Goal: Information Seeking & Learning: Learn about a topic

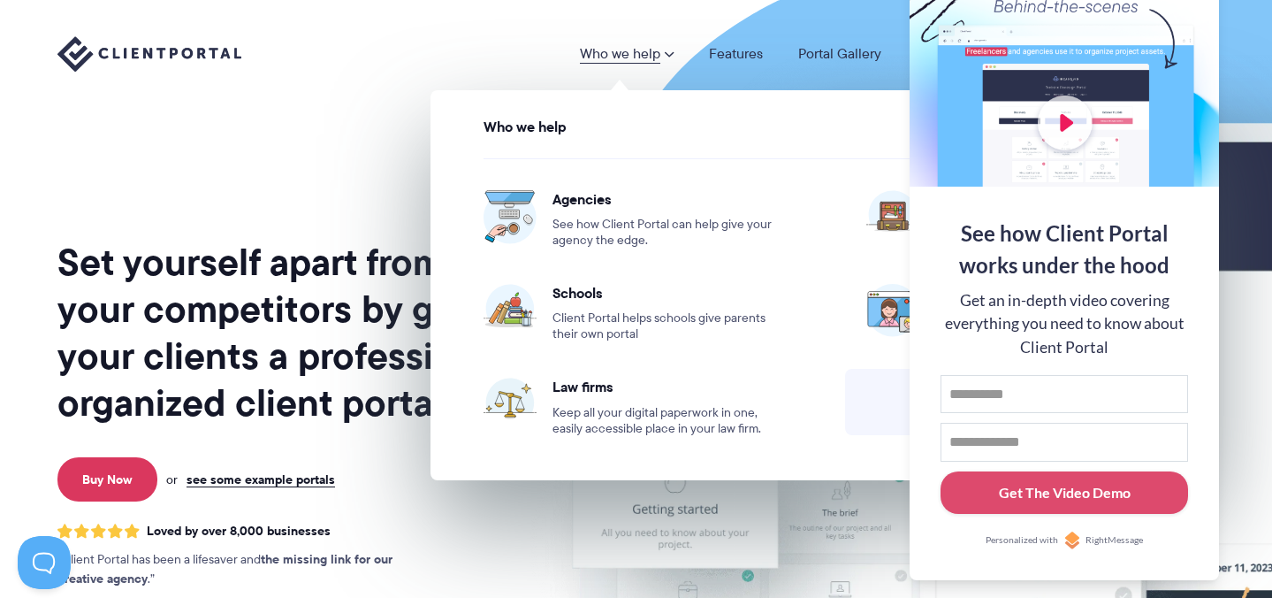
click at [628, 50] on link "Who we help" at bounding box center [627, 54] width 94 height 14
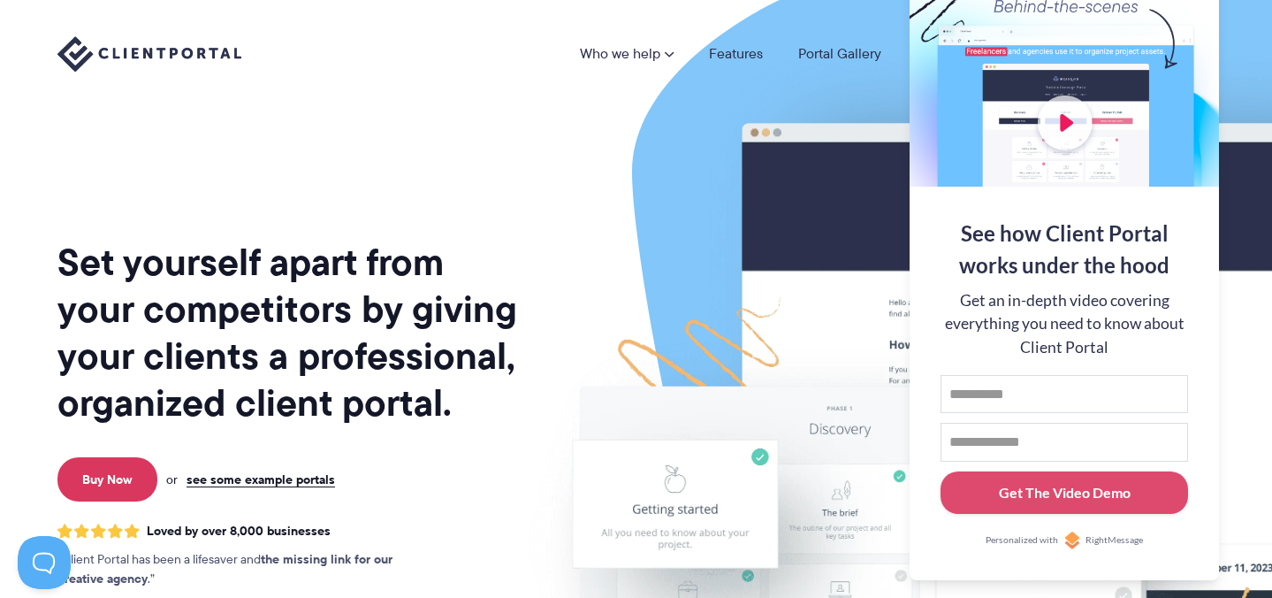
click at [628, 50] on link "Who we help" at bounding box center [627, 54] width 94 height 14
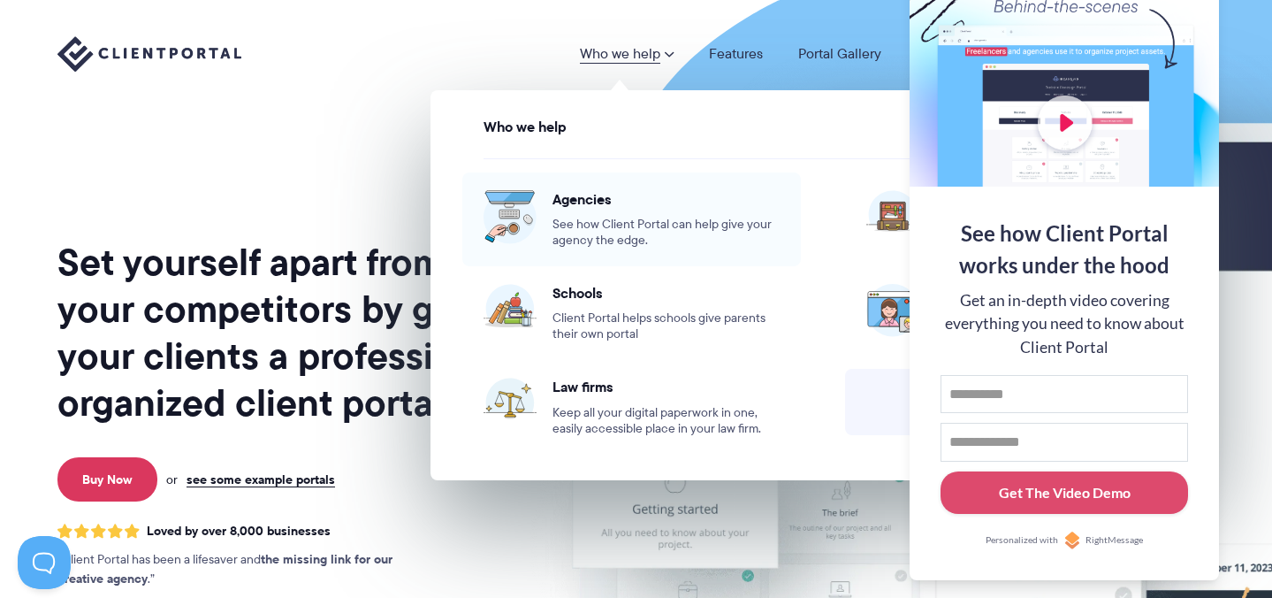
click at [693, 246] on span "See how Client Portal can help give your agency the edge." at bounding box center [666, 233] width 227 height 32
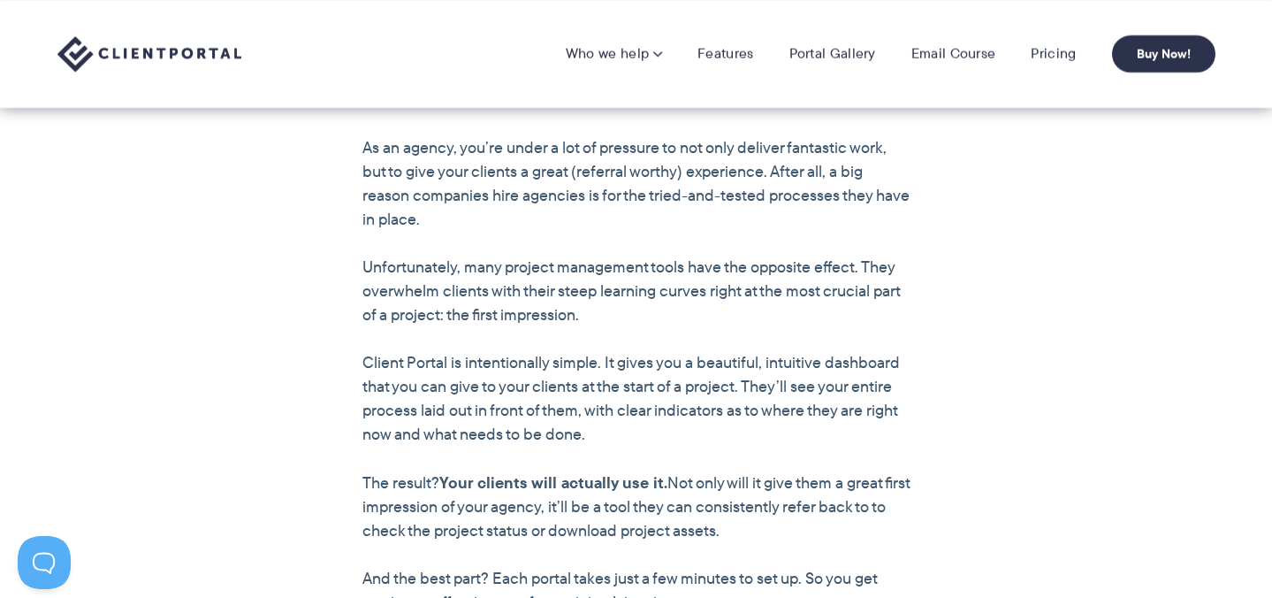
scroll to position [1294, 0]
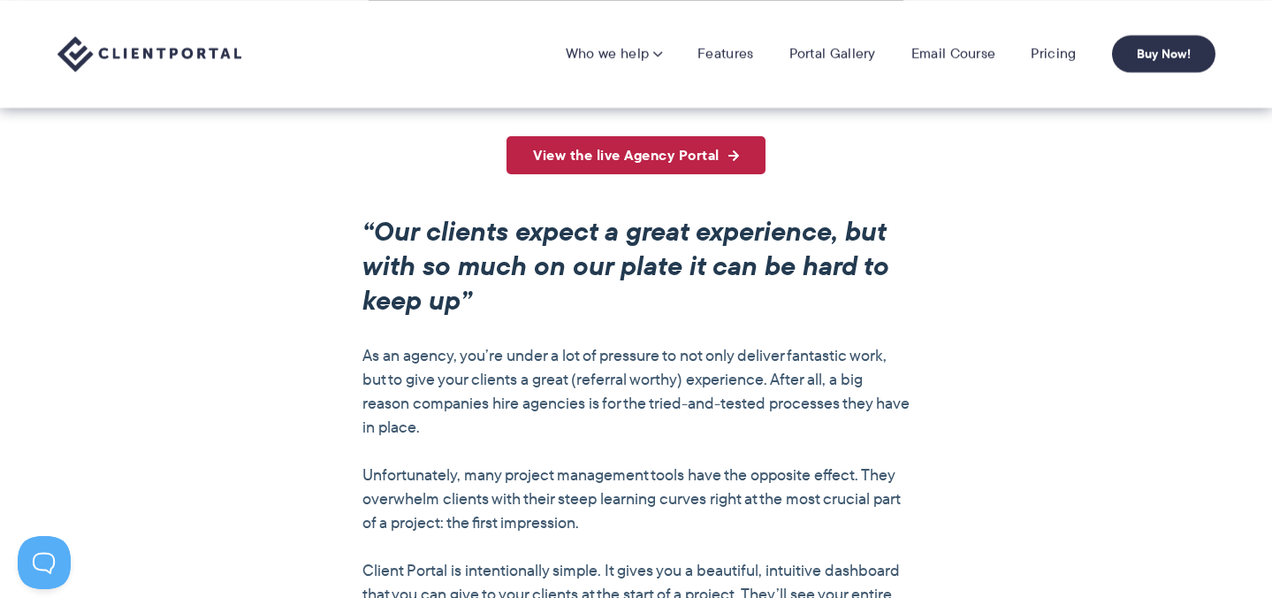
click at [644, 169] on link "View the live Agency Portal" at bounding box center [636, 155] width 259 height 38
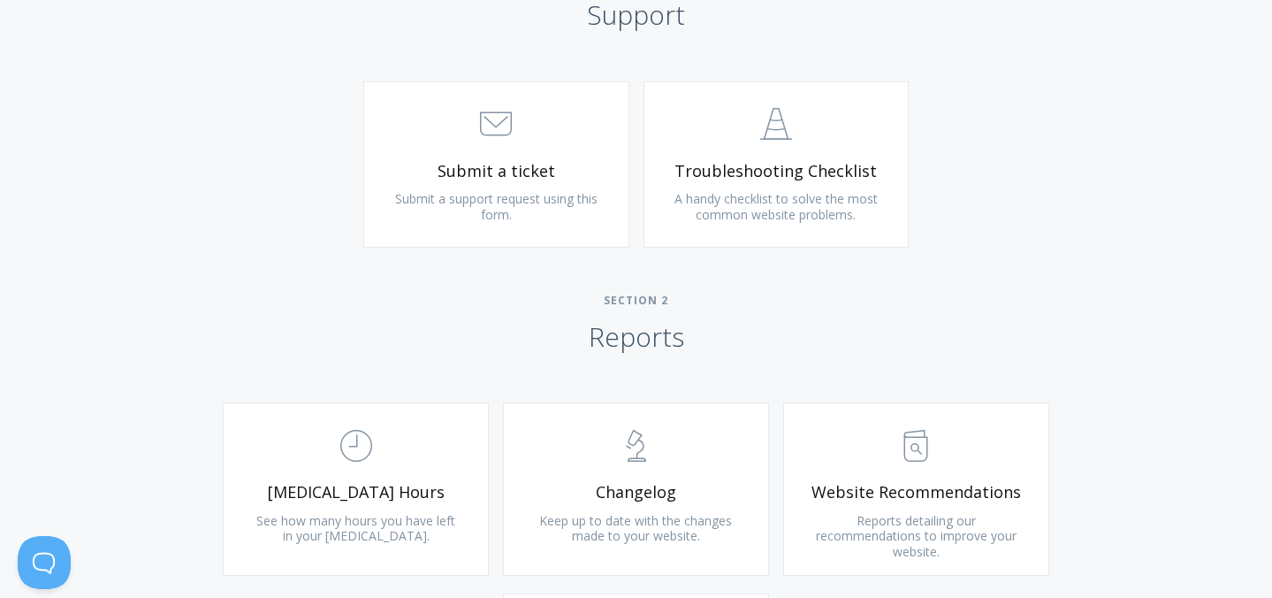
scroll to position [669, 0]
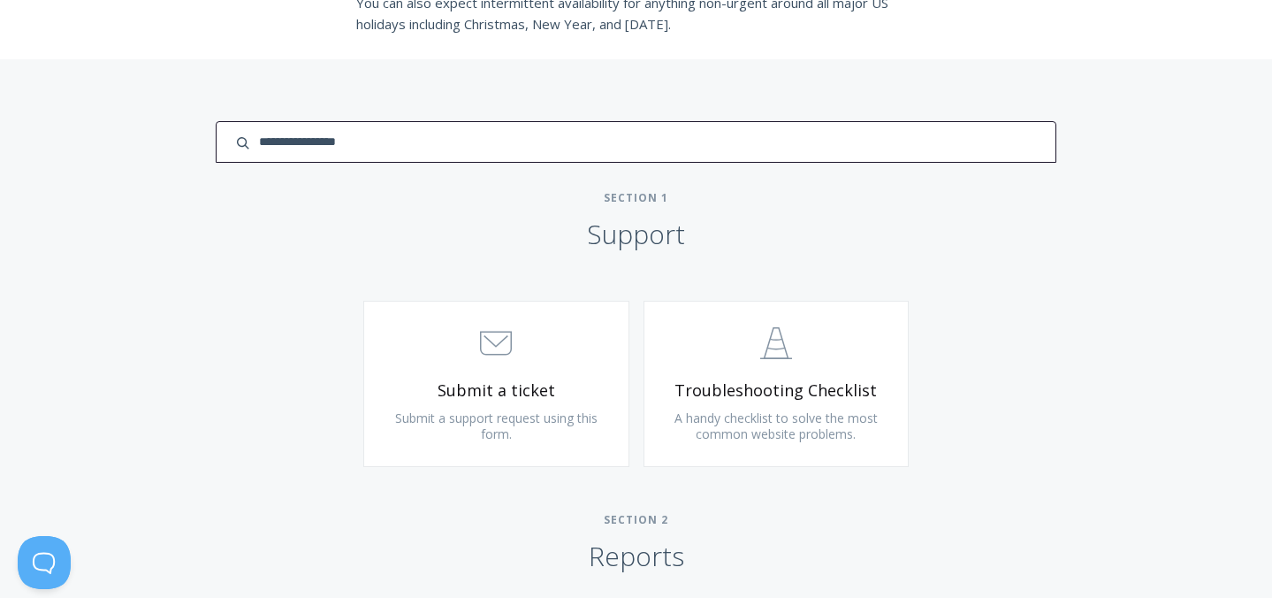
click at [1024, 150] on input "search input" at bounding box center [636, 142] width 840 height 42
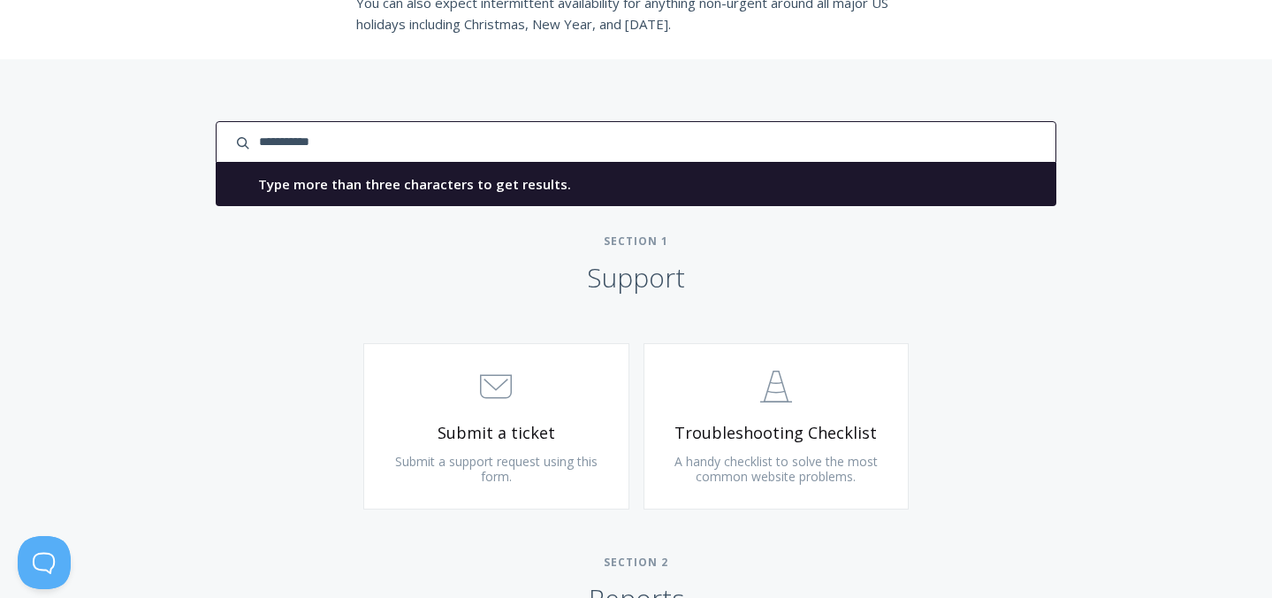
type input "**********"
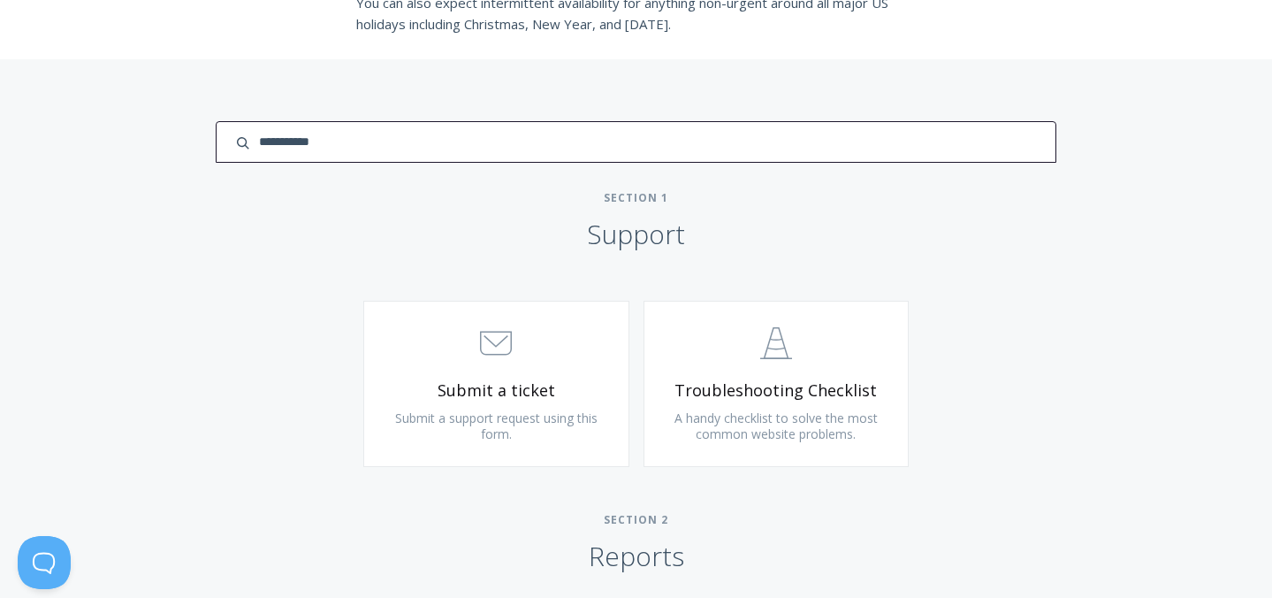
click at [978, 153] on input "**********" at bounding box center [636, 142] width 840 height 42
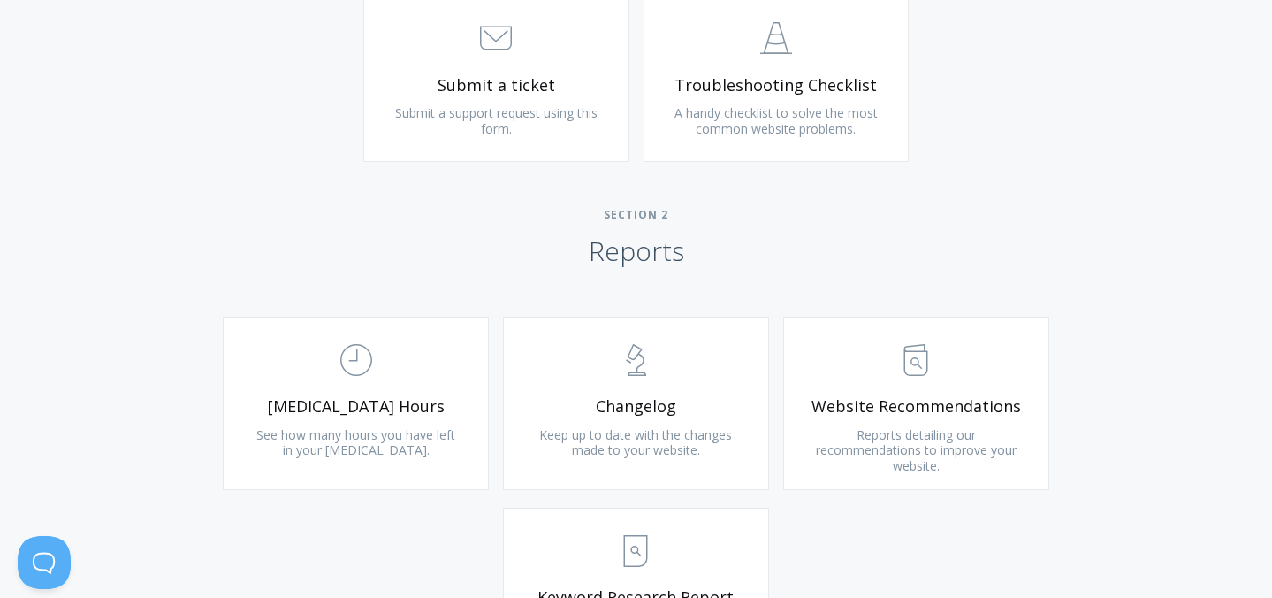
click at [1007, 264] on h2 "Section 2 Reports" at bounding box center [636, 238] width 1272 height 60
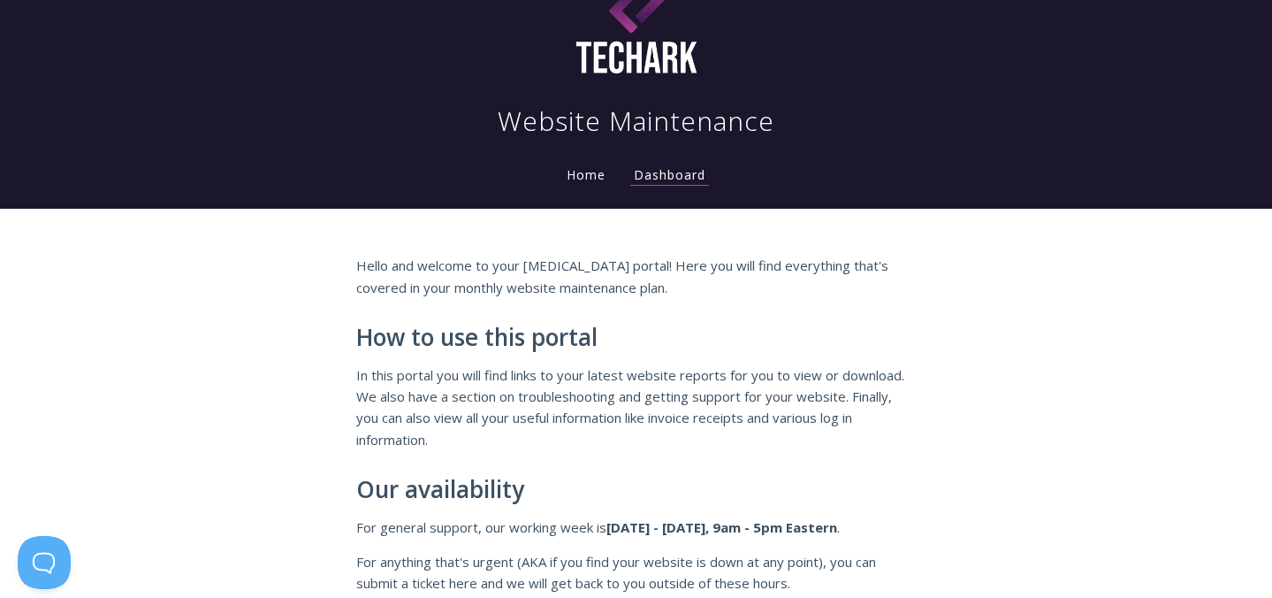
scroll to position [0, 0]
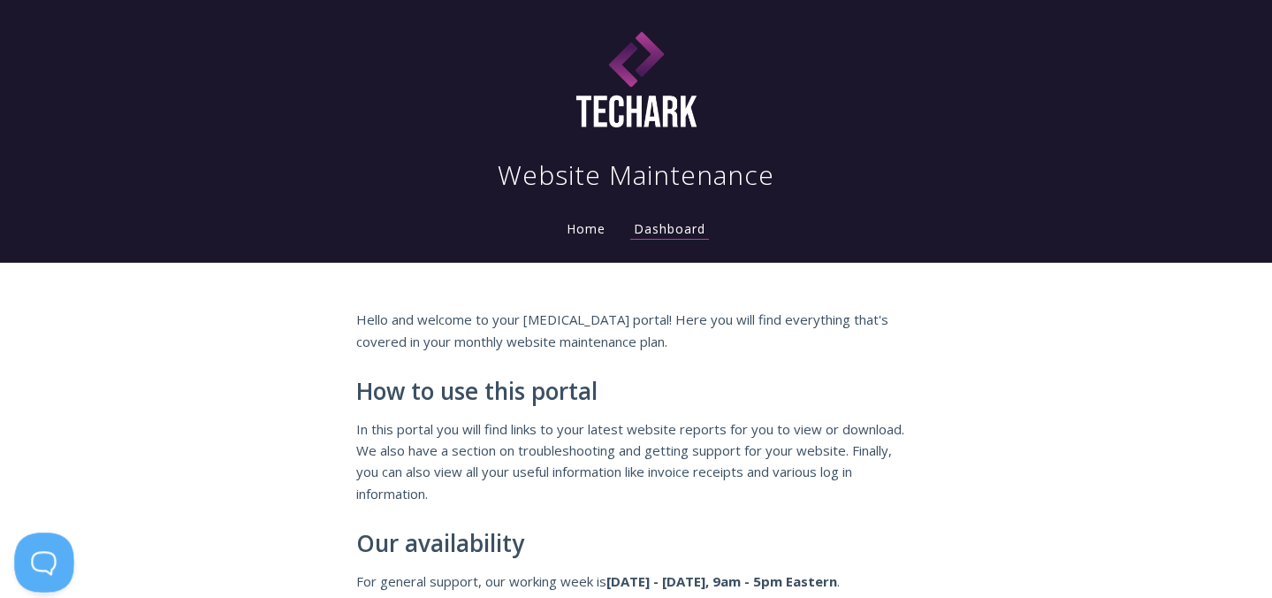
click at [50, 553] on button at bounding box center [40, 558] width 53 height 53
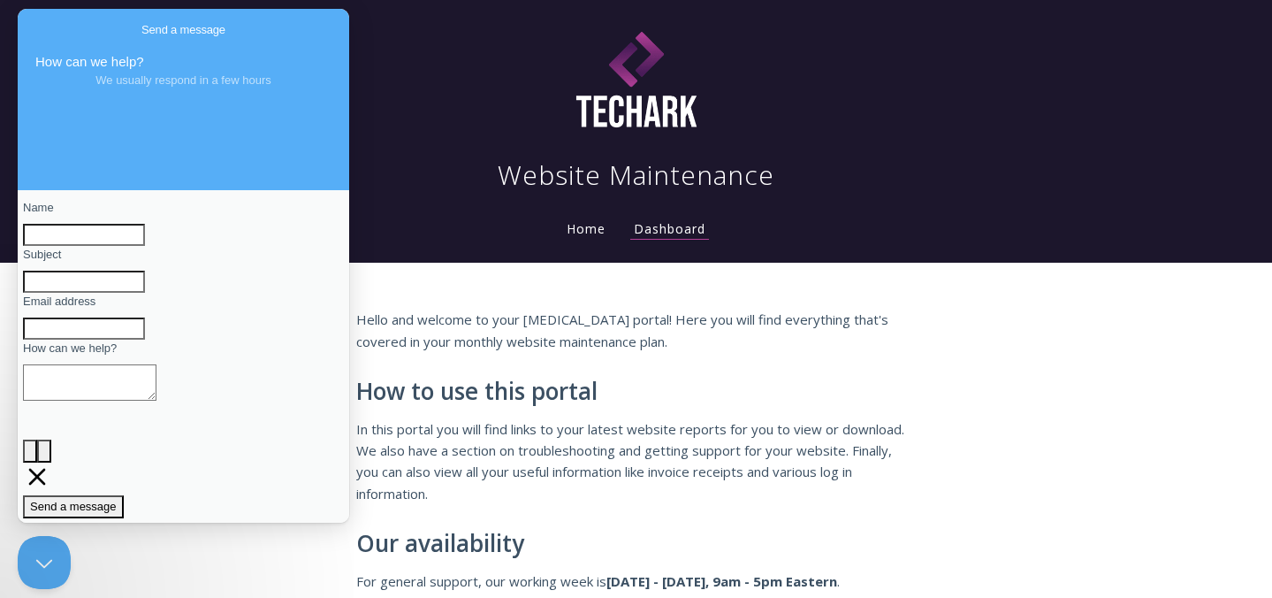
click at [507, 315] on p "Hello and welcome to your retainer portal! Here you will find everything that's…" at bounding box center [636, 330] width 561 height 43
click at [378, 57] on div "Website Maintenance" at bounding box center [636, 99] width 1075 height 185
click at [589, 220] on link "Home" at bounding box center [586, 228] width 46 height 17
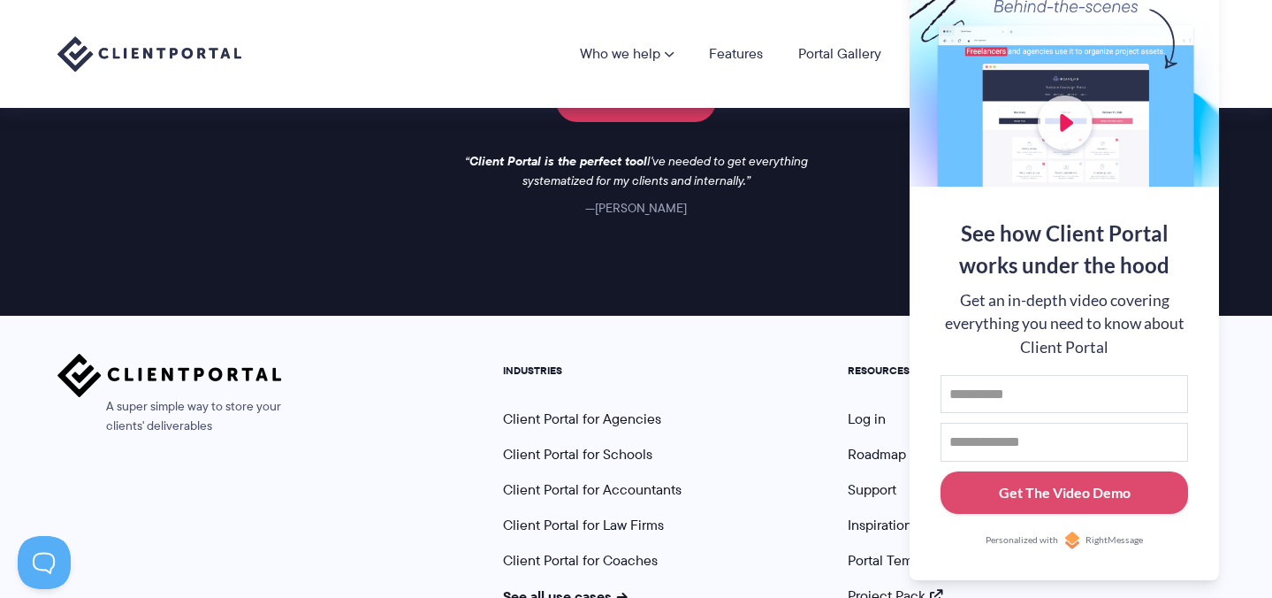
scroll to position [2623, 0]
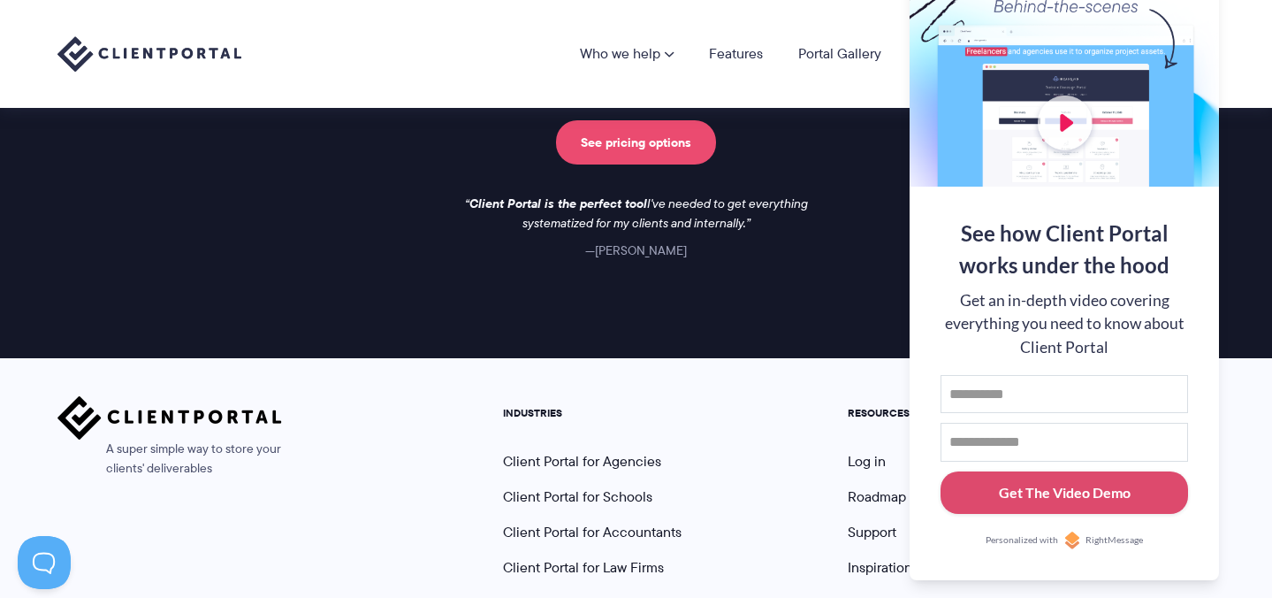
click at [683, 156] on link "See pricing options" at bounding box center [636, 142] width 160 height 44
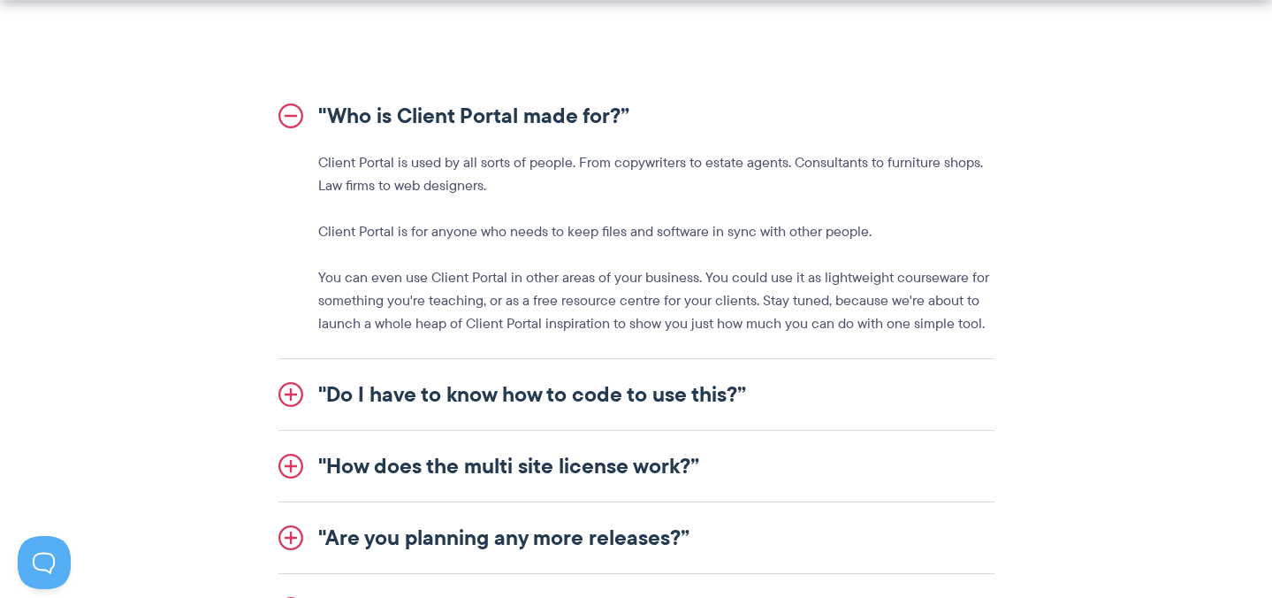
scroll to position [2050, 0]
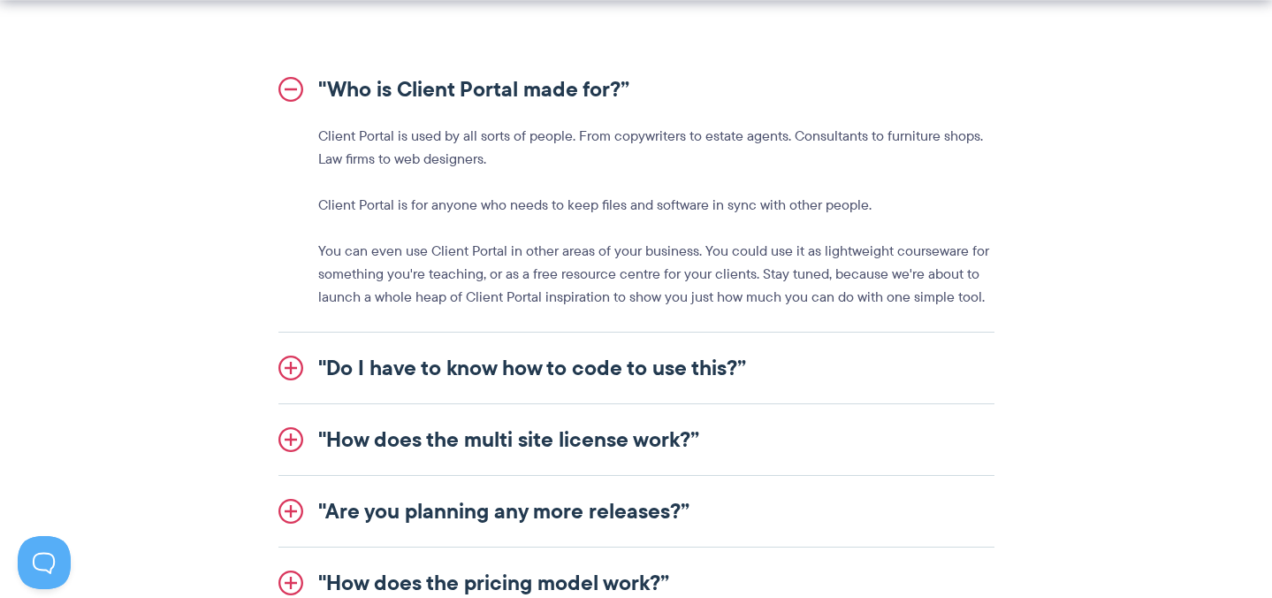
click at [608, 376] on link ""Do I have to know how to code to use this?”" at bounding box center [636, 367] width 716 height 71
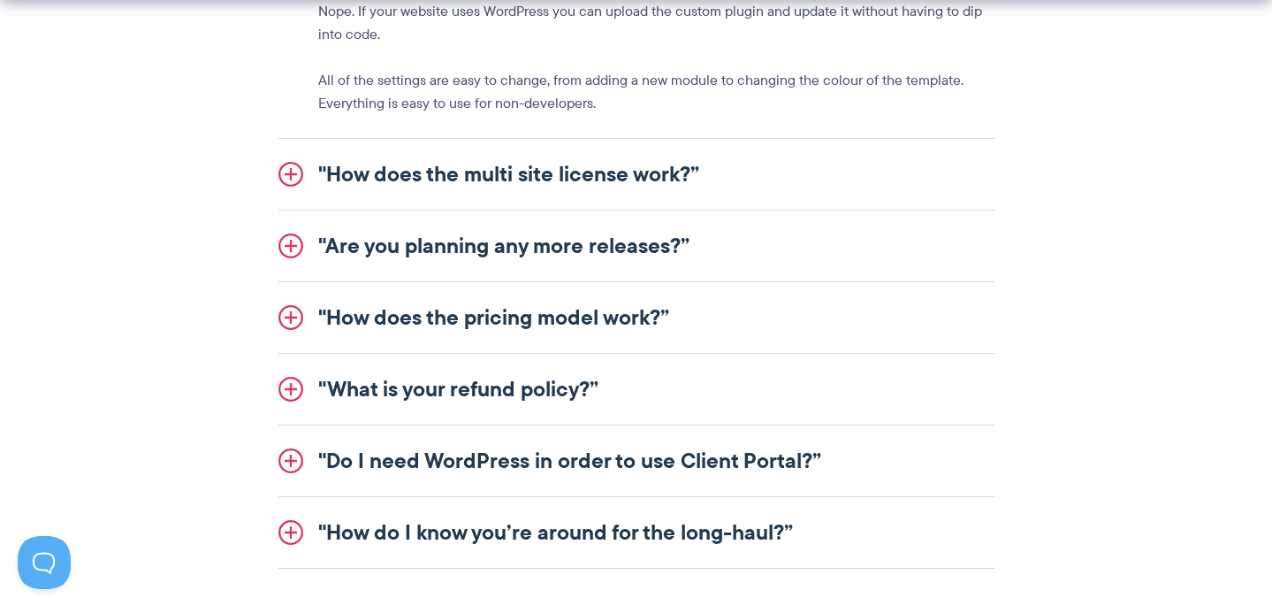
scroll to position [2253, 0]
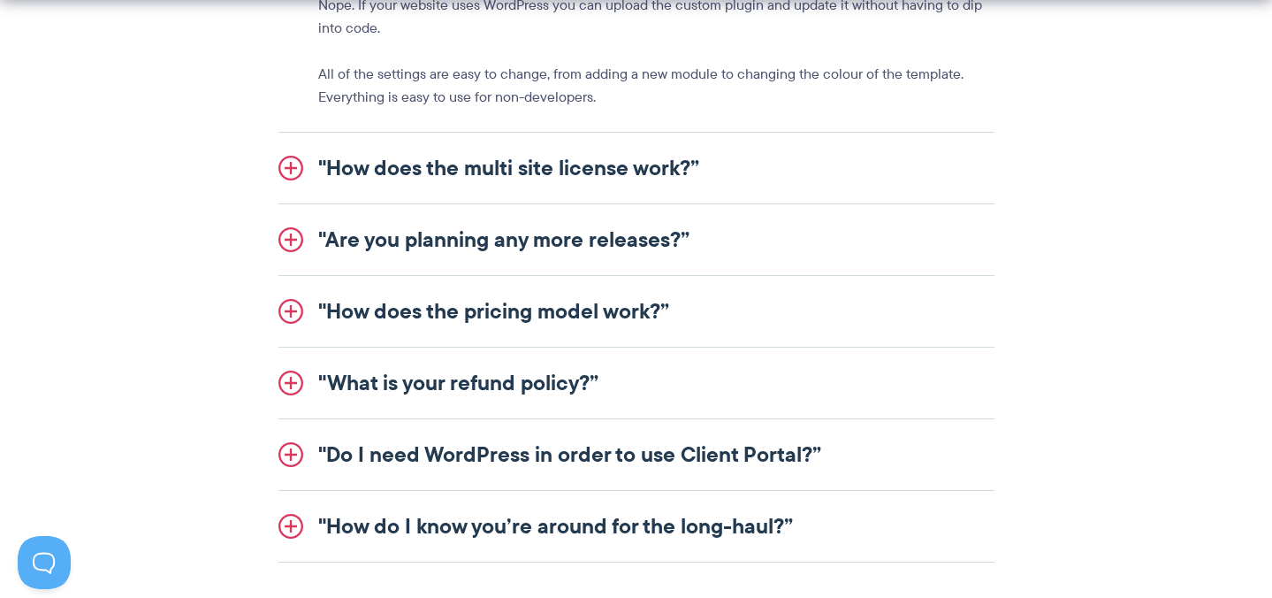
click at [585, 253] on link ""Are you planning any more releases?”" at bounding box center [636, 239] width 716 height 71
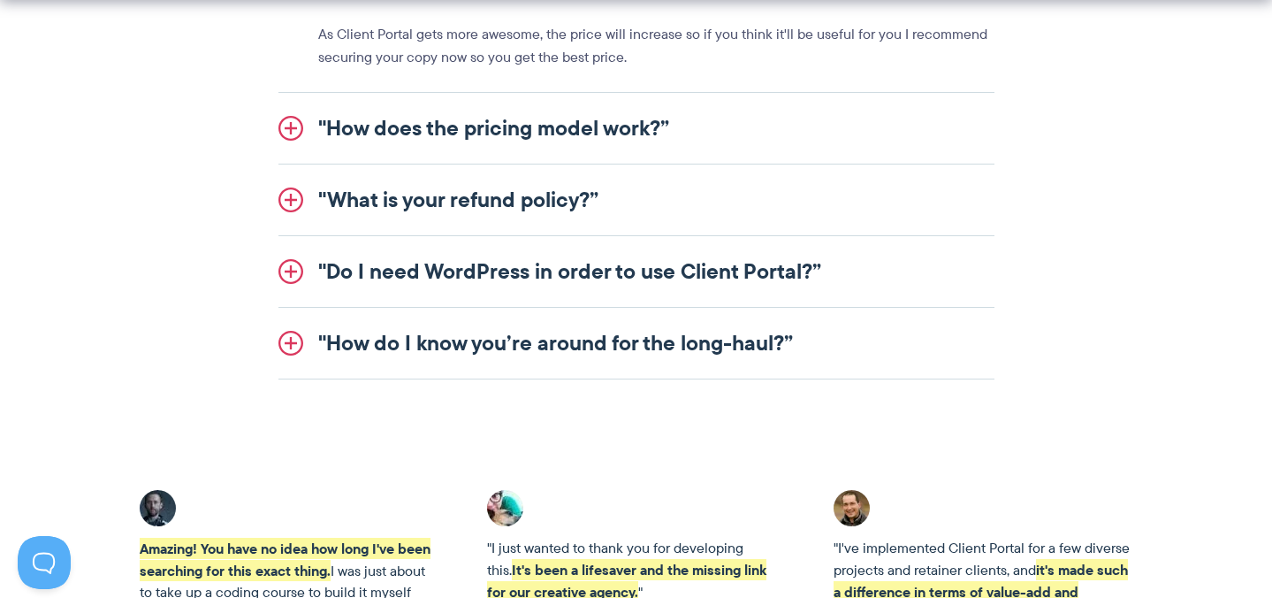
scroll to position [2518, 0]
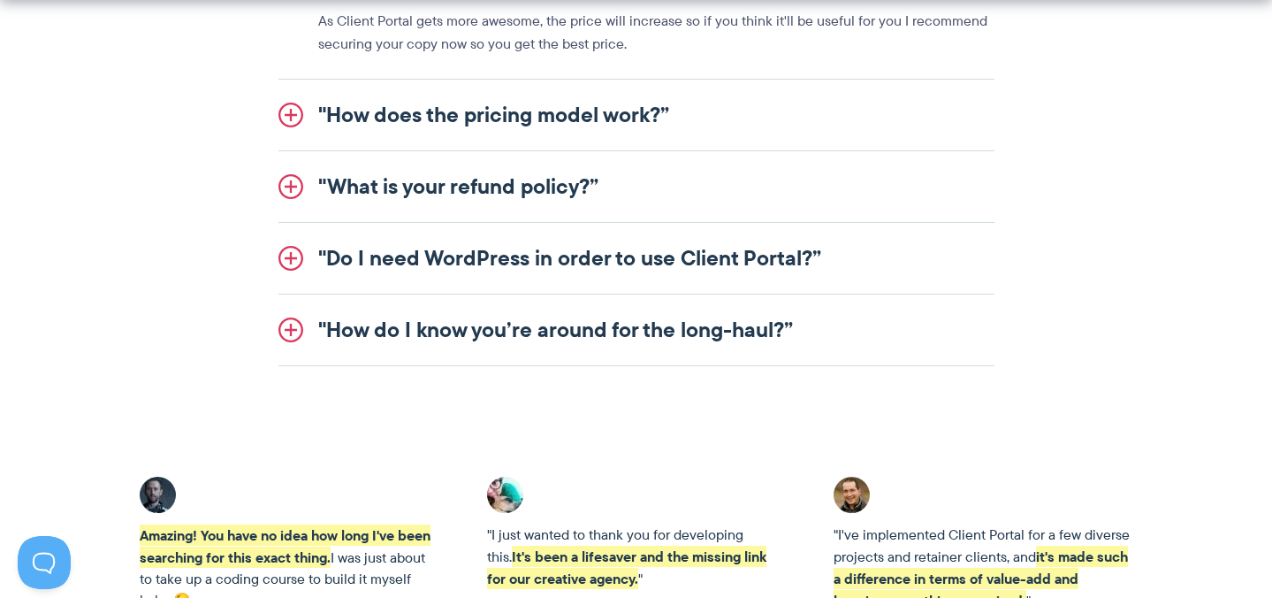
click at [530, 256] on link ""Do I need WordPress in order to use Client Portal?”" at bounding box center [636, 258] width 716 height 71
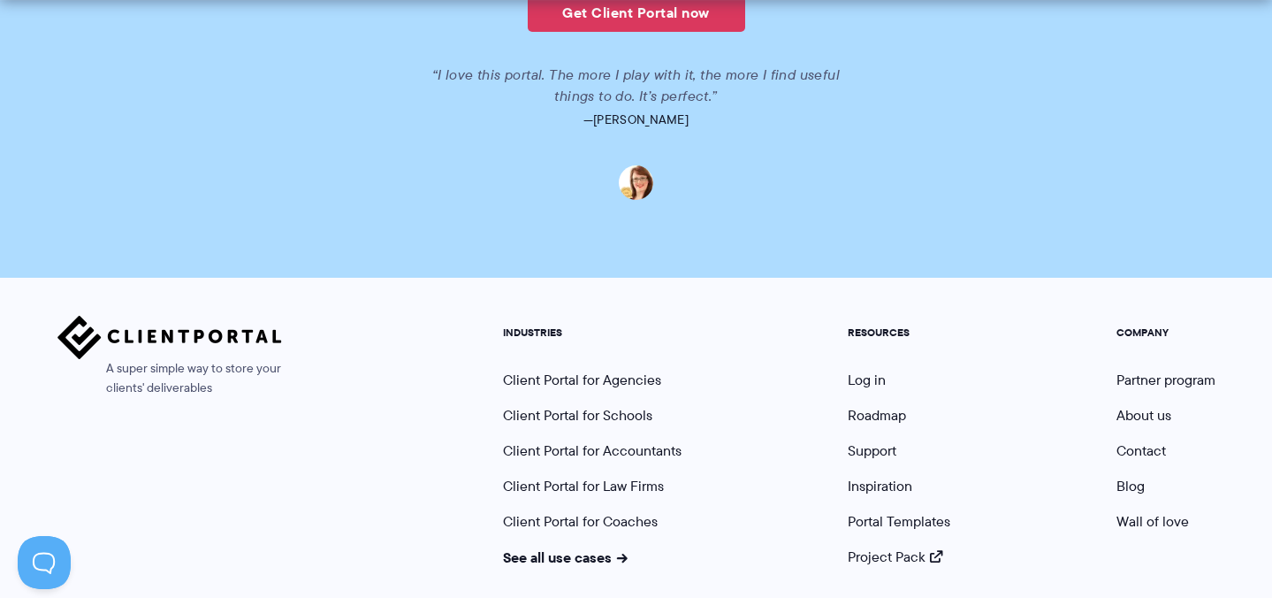
scroll to position [4368, 0]
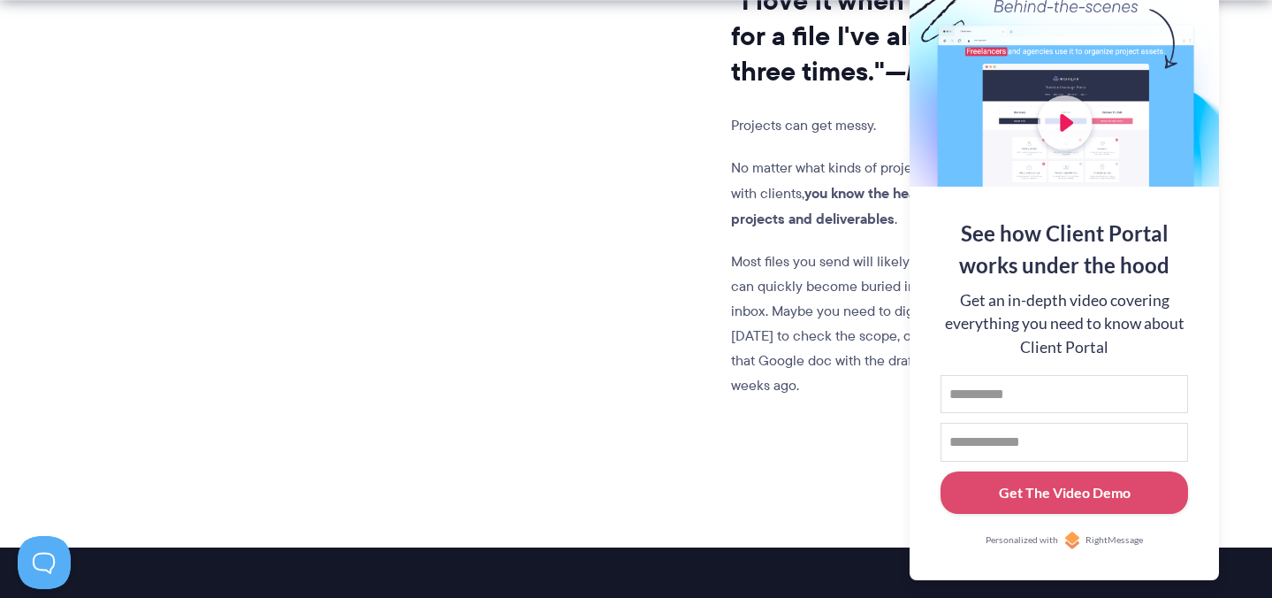
scroll to position [1801, 0]
